Goal: Task Accomplishment & Management: Manage account settings

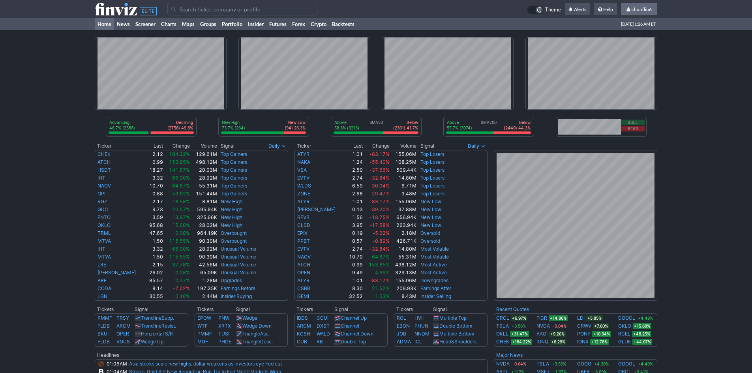
click at [639, 8] on span "chunfliu6" at bounding box center [641, 9] width 20 height 6
click at [627, 59] on link "Sign Out" at bounding box center [635, 58] width 44 height 13
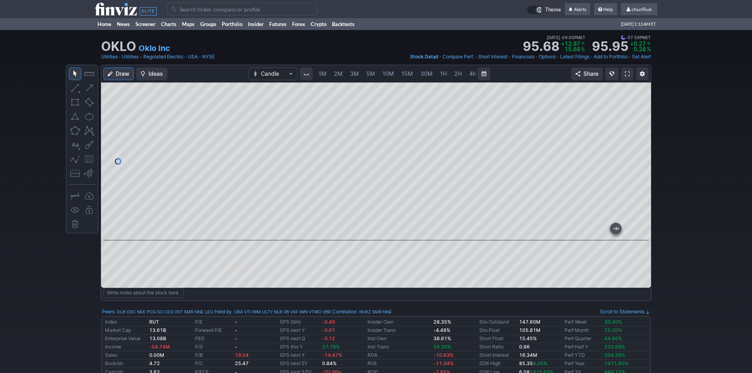
scroll to position [0, 43]
drag, startPoint x: 639, startPoint y: 174, endPoint x: 643, endPoint y: 161, distance: 13.9
click at [643, 161] on div at bounding box center [642, 159] width 17 height 138
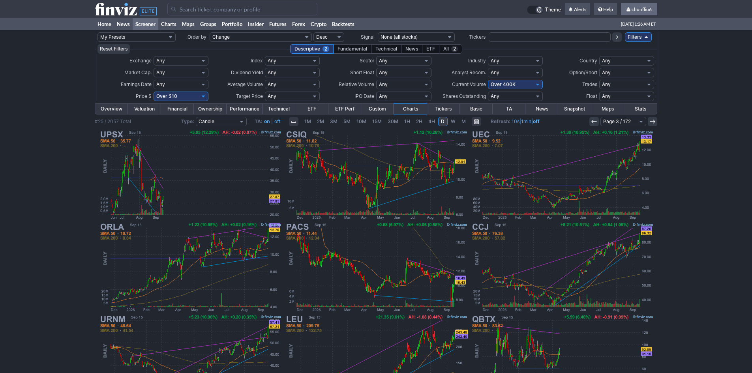
click at [634, 7] on span "chunfliu6" at bounding box center [641, 9] width 20 height 6
click at [623, 56] on link "Sign Out" at bounding box center [635, 58] width 44 height 13
